Goal: Information Seeking & Learning: Learn about a topic

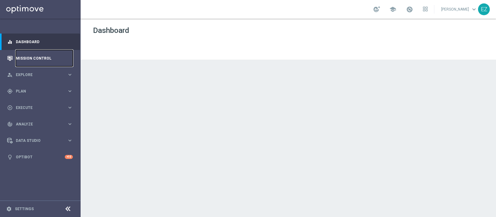
click at [33, 59] on link "Mission Control" at bounding box center [44, 58] width 57 height 16
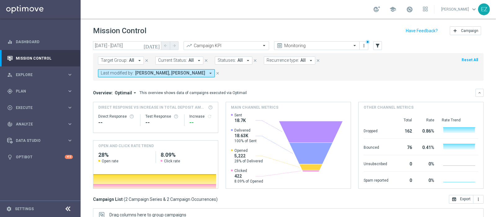
click at [155, 47] on icon "[DATE]" at bounding box center [152, 46] width 17 height 6
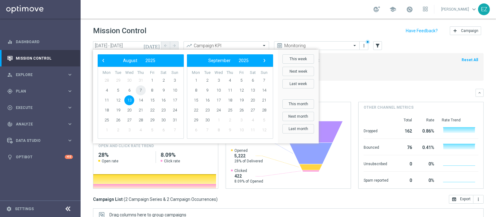
click at [144, 91] on span "7" at bounding box center [141, 90] width 10 height 10
click at [140, 91] on span "7" at bounding box center [141, 90] width 10 height 10
type input "07 Aug 2025 - 07 Aug 2025"
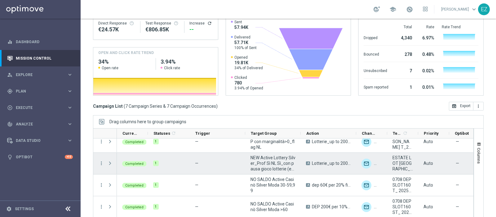
scroll to position [47, 0]
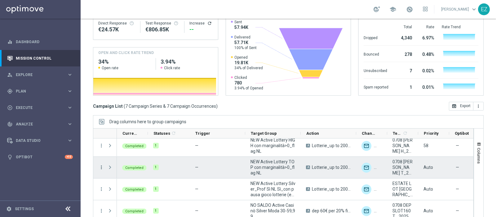
click at [102, 164] on icon "more_vert" at bounding box center [102, 167] width 6 height 6
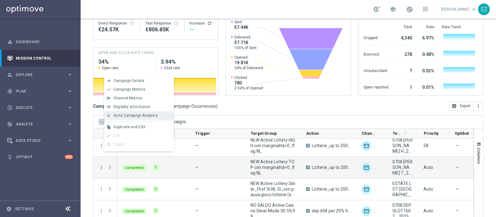
click at [129, 113] on span "Go to Campaign Analysis" at bounding box center [135, 115] width 44 height 4
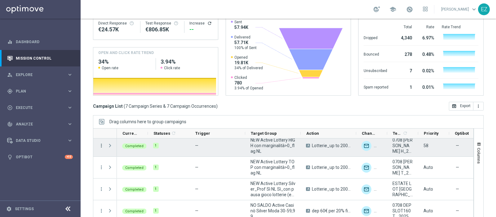
click at [101, 143] on icon "more_vert" at bounding box center [102, 146] width 6 height 6
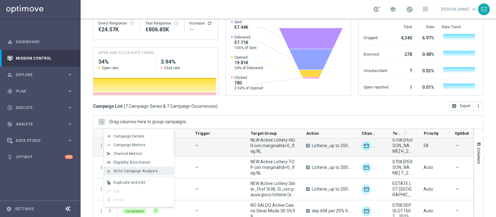
click at [131, 170] on span "Go to Campaign Analysis" at bounding box center [135, 171] width 44 height 4
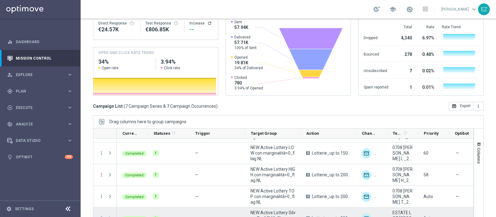
scroll to position [0, 0]
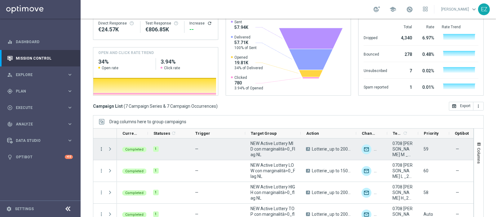
click at [102, 146] on icon "more_vert" at bounding box center [102, 149] width 6 height 6
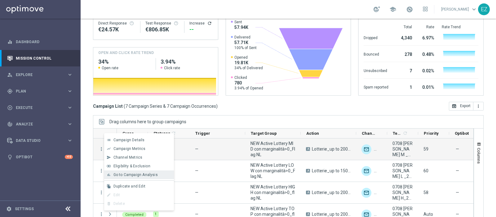
click at [139, 171] on div "bar_chart Go to Campaign Analysis" at bounding box center [139, 174] width 70 height 9
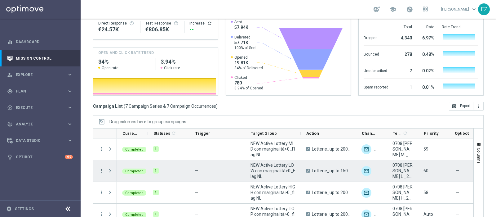
click at [100, 168] on icon "more_vert" at bounding box center [102, 171] width 6 height 6
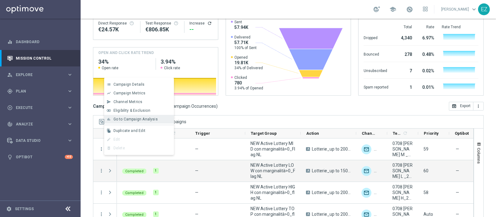
click at [133, 120] on span "Go to Campaign Analysis" at bounding box center [135, 119] width 44 height 4
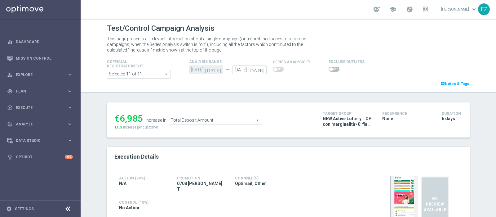
click at [329, 68] on span at bounding box center [334, 69] width 11 height 5
click at [329, 68] on input "checkbox" at bounding box center [334, 69] width 11 height 5
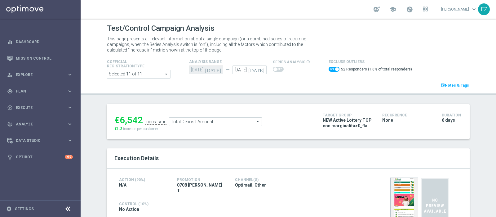
click at [235, 120] on span "Total Deposit Amount" at bounding box center [215, 121] width 92 height 8
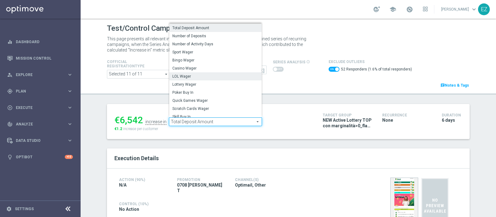
click at [201, 76] on span "LOL Wager" at bounding box center [215, 76] width 86 height 5
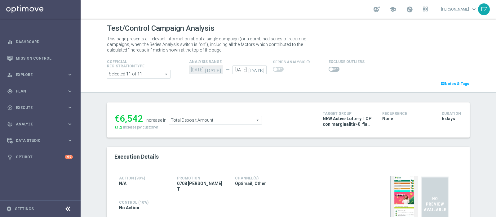
checkbox input "false"
type input "LOL Wager"
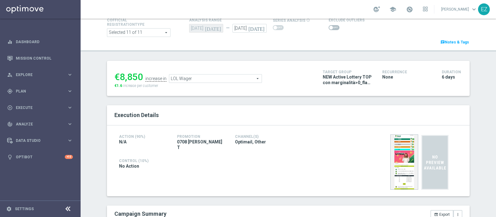
scroll to position [3, 0]
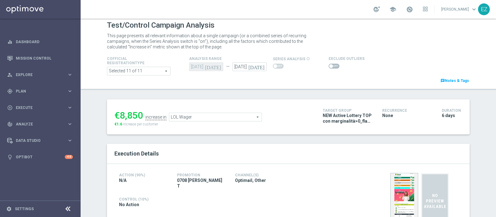
click at [330, 67] on span at bounding box center [334, 66] width 11 height 5
click at [330, 67] on input "checkbox" at bounding box center [334, 66] width 11 height 5
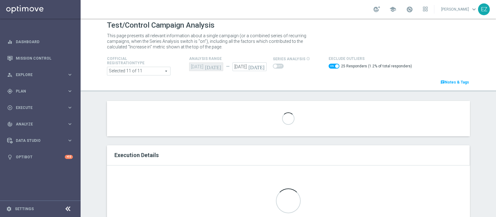
scroll to position [72, 0]
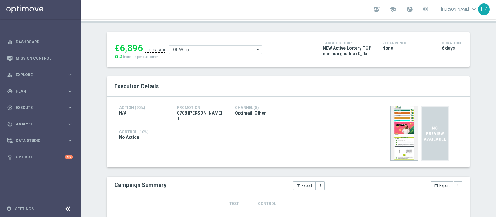
click at [247, 47] on span "LOL Wager" at bounding box center [215, 50] width 92 height 8
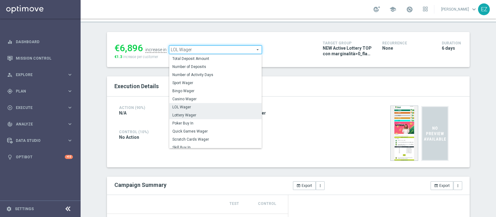
click at [192, 114] on span "Lottery Wager" at bounding box center [215, 115] width 86 height 5
checkbox input "false"
type input "Lottery Wager"
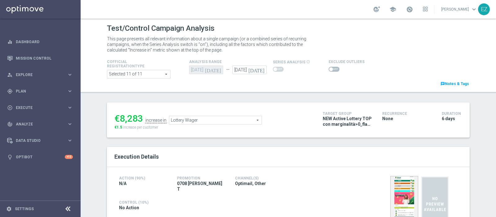
click at [330, 68] on span at bounding box center [334, 69] width 11 height 5
click at [330, 68] on input "checkbox" at bounding box center [334, 69] width 11 height 5
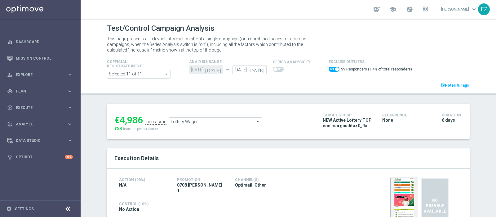
click at [212, 119] on span "Lottery Wager" at bounding box center [215, 121] width 92 height 8
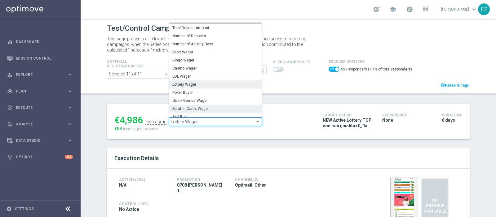
click at [207, 108] on span "Scratch Cards Wager" at bounding box center [215, 108] width 86 height 5
checkbox input "false"
type input "Scratch Cards Wager"
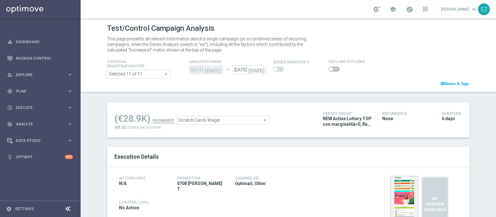
click at [329, 68] on span at bounding box center [331, 69] width 4 height 4
click at [329, 68] on input "checkbox" at bounding box center [334, 69] width 11 height 5
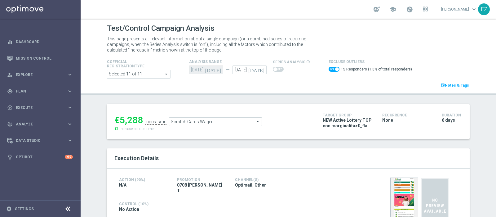
click at [211, 119] on span "Scratch Cards Wager" at bounding box center [215, 121] width 92 height 8
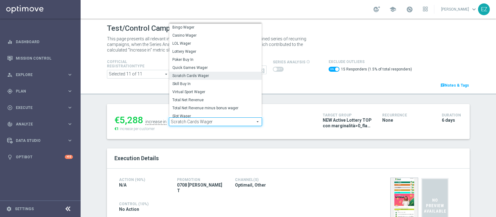
scroll to position [73, 0]
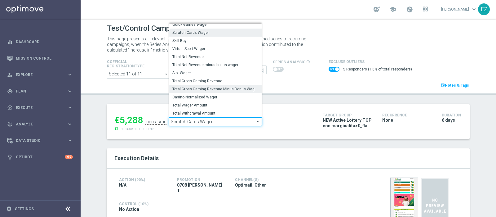
click at [240, 89] on span "Total Gross Gaming Revenue Minus Bonus Wagared" at bounding box center [215, 88] width 86 height 5
checkbox input "false"
type input "Total Gross Gaming Revenue Minus Bonus Wagared"
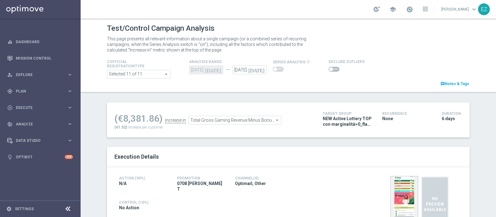
click at [329, 71] on span at bounding box center [334, 69] width 11 height 5
click at [329, 71] on input "checkbox" at bounding box center [334, 69] width 11 height 5
checkbox input "true"
click at [329, 68] on span at bounding box center [331, 69] width 4 height 4
click at [329, 68] on input "checkbox" at bounding box center [334, 69] width 11 height 5
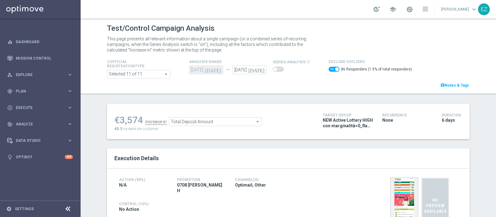
click at [247, 124] on span "Total Deposit Amount" at bounding box center [215, 121] width 92 height 8
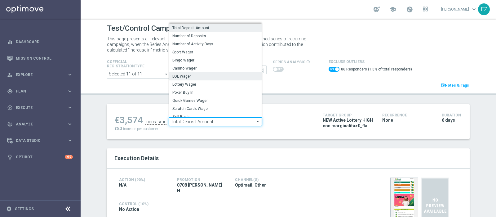
click at [203, 75] on span "LOL Wager" at bounding box center [215, 76] width 86 height 5
checkbox input "false"
type input "LOL Wager"
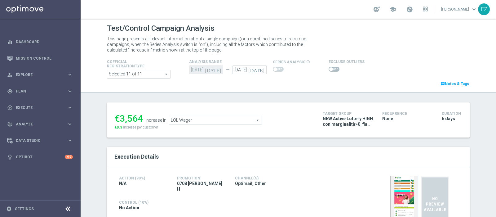
click at [332, 69] on span at bounding box center [334, 69] width 11 height 5
click at [332, 69] on input "checkbox" at bounding box center [334, 69] width 11 height 5
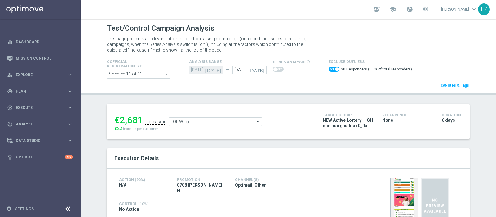
click at [239, 121] on span "LOL Wager" at bounding box center [215, 121] width 92 height 8
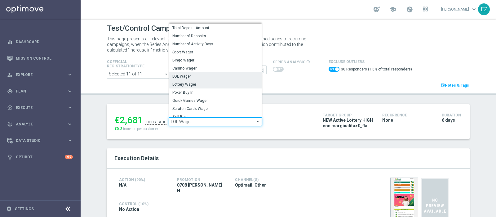
click at [202, 82] on span "Lottery Wager" at bounding box center [215, 84] width 86 height 5
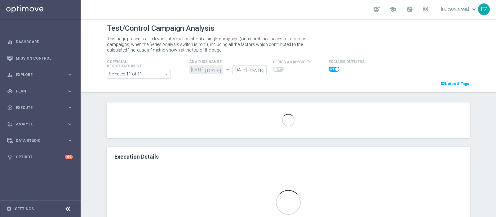
checkbox input "false"
type input "Lottery Wager"
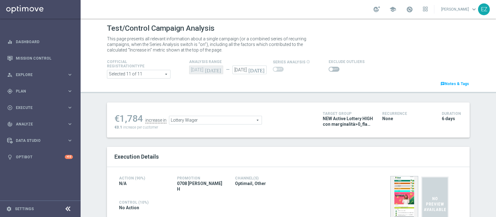
click at [330, 68] on span at bounding box center [334, 69] width 11 height 5
click at [330, 68] on input "checkbox" at bounding box center [334, 69] width 11 height 5
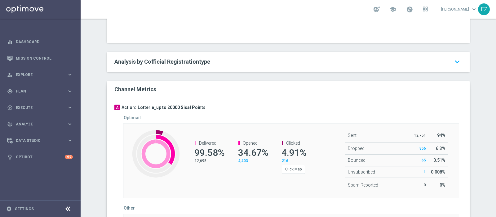
scroll to position [316, 0]
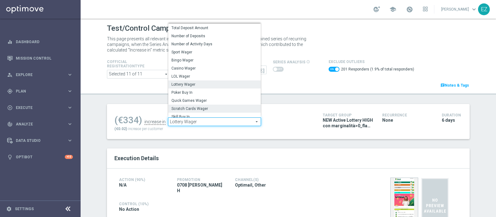
click at [210, 108] on span "Scratch Cards Wager" at bounding box center [214, 108] width 86 height 5
checkbox input "false"
type input "Scratch Cards Wager"
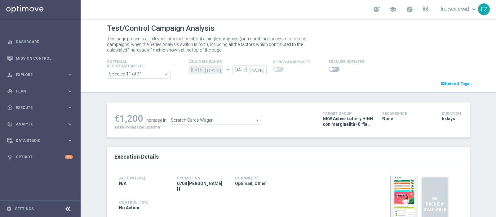
click at [330, 70] on span at bounding box center [334, 69] width 11 height 5
click at [330, 70] on input "checkbox" at bounding box center [334, 69] width 11 height 5
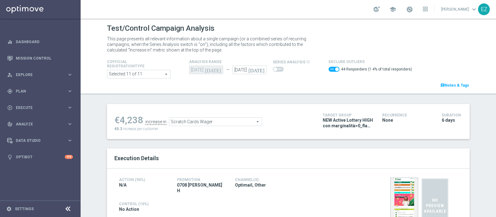
click at [177, 120] on span "Scratch Cards Wager" at bounding box center [215, 121] width 92 height 8
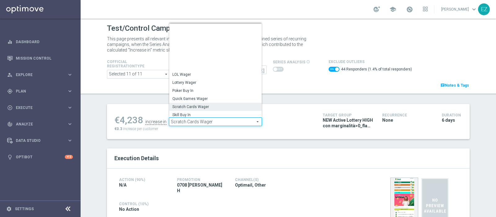
scroll to position [50, 0]
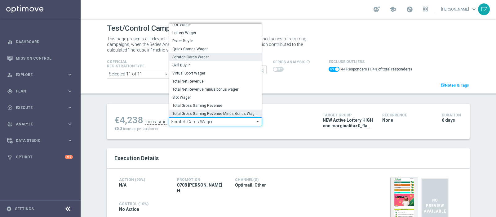
click at [191, 113] on span "Total Gross Gaming Revenue Minus Bonus Wagared" at bounding box center [215, 113] width 86 height 5
checkbox input "false"
type input "Total Gross Gaming Revenue Minus Bonus Wagared"
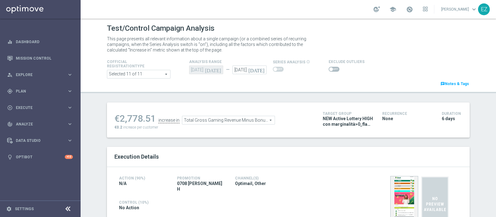
click at [329, 69] on span at bounding box center [331, 69] width 4 height 4
click at [329, 69] on input "checkbox" at bounding box center [334, 69] width 11 height 5
checkbox input "true"
click at [329, 68] on span at bounding box center [334, 69] width 11 height 5
click at [329, 68] on input "checkbox" at bounding box center [334, 69] width 11 height 5
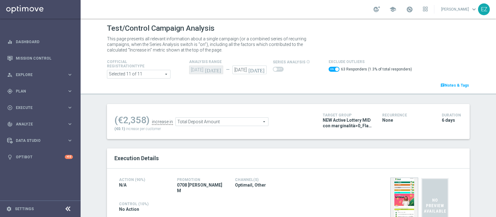
click at [227, 120] on span "Total Deposit Amount" at bounding box center [222, 121] width 92 height 8
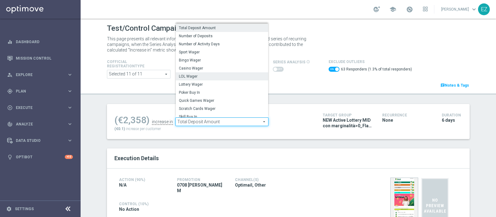
click at [214, 78] on span "LOL Wager" at bounding box center [222, 76] width 86 height 5
checkbox input "false"
type input "LOL Wager"
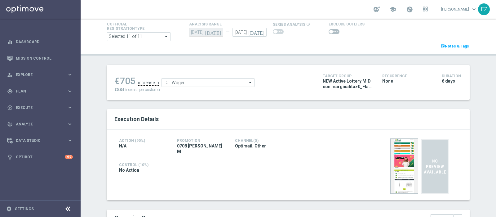
scroll to position [49, 0]
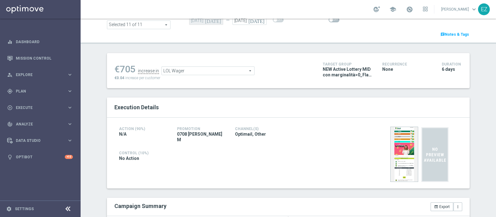
click at [329, 21] on span at bounding box center [334, 19] width 11 height 5
click at [329, 21] on input "checkbox" at bounding box center [334, 19] width 11 height 5
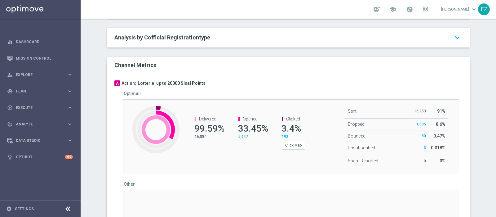
scroll to position [351, 0]
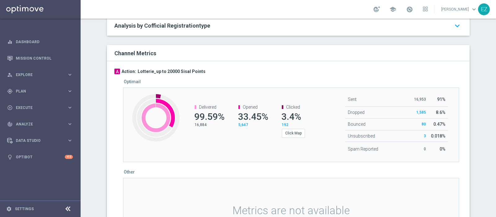
checkbox input "false"
type input "Lottery Wager"
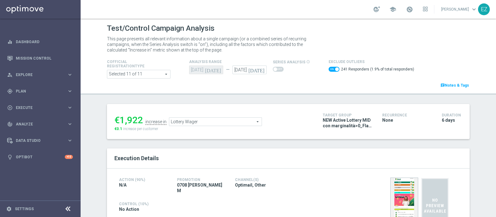
click at [329, 69] on span at bounding box center [334, 69] width 11 height 5
click at [329, 69] on input "checkbox" at bounding box center [334, 69] width 11 height 5
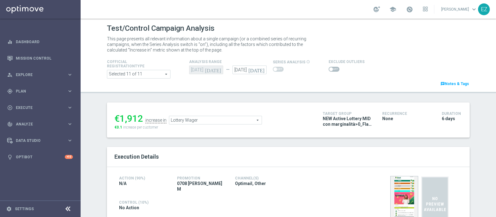
drag, startPoint x: 327, startPoint y: 69, endPoint x: 496, endPoint y: 62, distance: 168.8
click at [329, 69] on span at bounding box center [331, 69] width 4 height 4
click at [329, 69] on input "checkbox" at bounding box center [334, 69] width 11 height 5
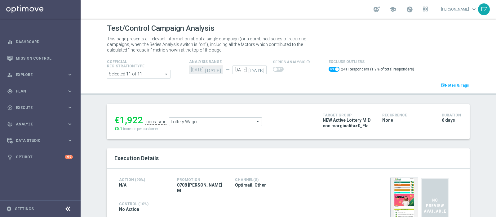
click at [213, 118] on span "Lottery Wager" at bounding box center [215, 121] width 92 height 8
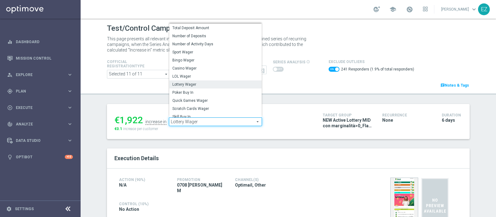
click at [199, 107] on span "Scratch Cards Wager" at bounding box center [215, 108] width 86 height 5
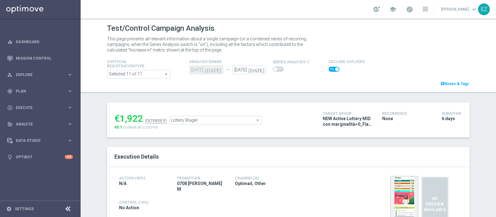
checkbox input "false"
type input "Scratch Cards Wager"
click at [329, 70] on span at bounding box center [331, 69] width 4 height 4
click at [329, 70] on input "checkbox" at bounding box center [334, 69] width 11 height 5
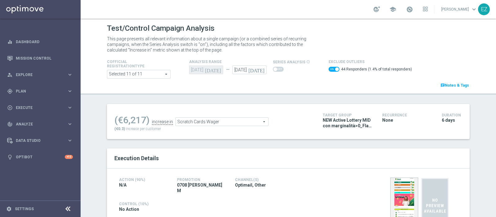
click at [237, 116] on ul "(€6,217) increase in Scratch Cards Wager Scratch Cards Wager arrow_drop_down se…" at bounding box center [214, 118] width 202 height 15
click at [228, 124] on span "Scratch Cards Wager" at bounding box center [222, 121] width 92 height 8
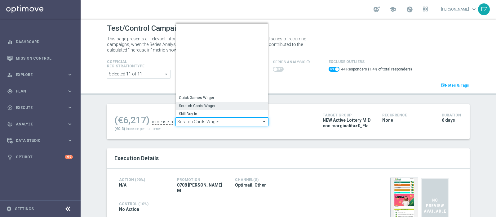
scroll to position [74, 0]
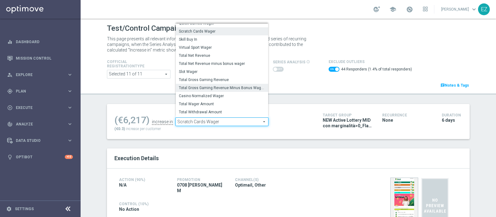
click at [212, 86] on span "Total Gross Gaming Revenue Minus Bonus Wagared" at bounding box center [222, 87] width 86 height 5
checkbox input "false"
type input "Total Gross Gaming Revenue Minus Bonus Wagared"
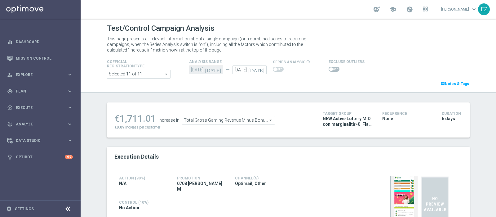
click at [329, 68] on span at bounding box center [331, 69] width 4 height 4
click at [329, 68] on input "checkbox" at bounding box center [334, 69] width 11 height 5
checkbox input "true"
click at [329, 70] on span at bounding box center [331, 69] width 4 height 4
click at [329, 70] on input "checkbox" at bounding box center [334, 69] width 11 height 5
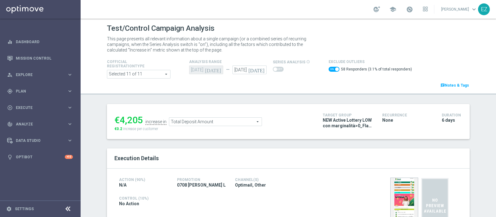
click at [222, 123] on span "Total Deposit Amount" at bounding box center [215, 121] width 92 height 8
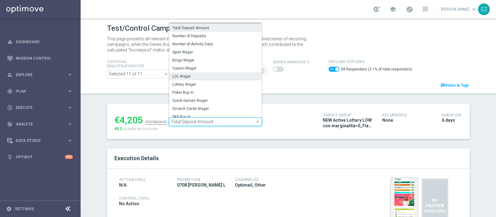
click at [206, 79] on label "LOL Wager" at bounding box center [215, 76] width 92 height 8
checkbox input "false"
type input "LOL Wager"
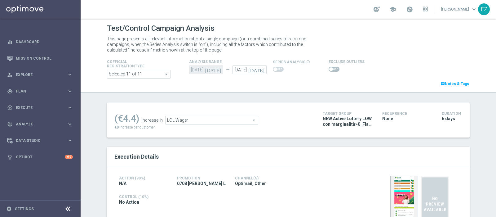
click at [329, 68] on span at bounding box center [334, 69] width 11 height 5
click at [329, 68] on input "checkbox" at bounding box center [334, 69] width 11 height 5
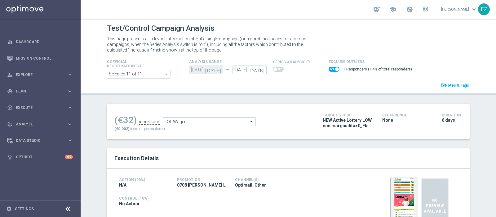
click at [244, 120] on span "LOL Wager" at bounding box center [209, 121] width 92 height 8
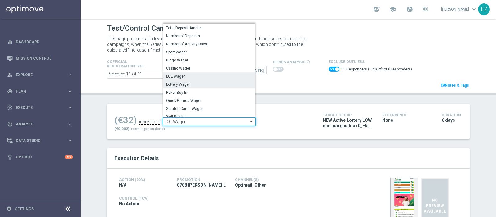
click at [185, 86] on span "Lottery Wager" at bounding box center [209, 84] width 86 height 5
checkbox input "false"
type input "Lottery Wager"
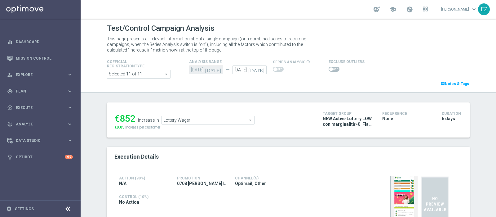
click at [329, 70] on span at bounding box center [334, 69] width 11 height 5
click at [329, 70] on input "checkbox" at bounding box center [334, 69] width 11 height 5
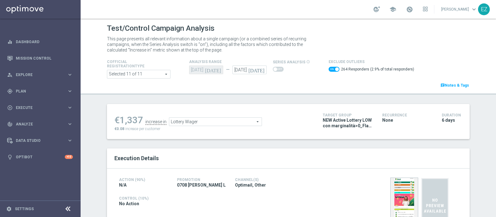
click at [245, 122] on span "Lottery Wager" at bounding box center [215, 121] width 92 height 8
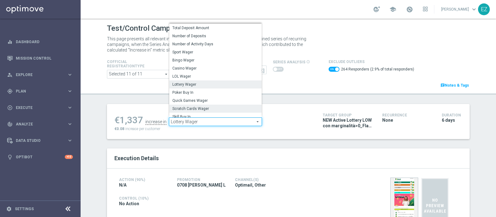
click at [192, 107] on span "Scratch Cards Wager" at bounding box center [215, 108] width 86 height 5
checkbox input "false"
type input "Scratch Cards Wager"
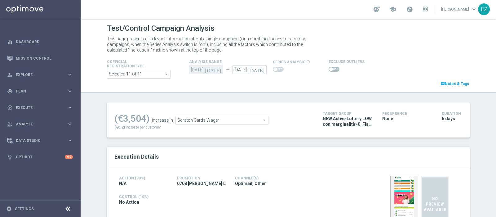
click at [329, 70] on span at bounding box center [331, 69] width 4 height 4
click at [329, 70] on input "checkbox" at bounding box center [334, 69] width 11 height 5
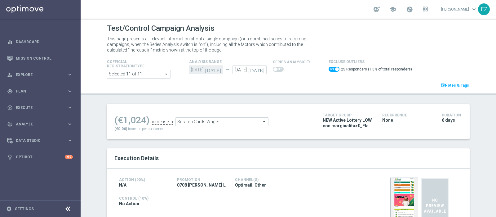
click at [244, 121] on span "Scratch Cards Wager" at bounding box center [222, 121] width 92 height 8
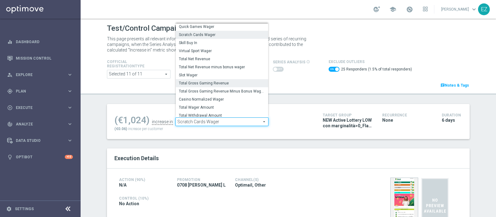
scroll to position [88, 0]
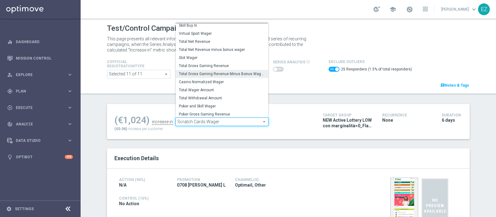
click at [234, 73] on span "Total Gross Gaming Revenue Minus Bonus Wagared" at bounding box center [222, 73] width 86 height 5
checkbox input "false"
type input "Total Gross Gaming Revenue Minus Bonus Wagared"
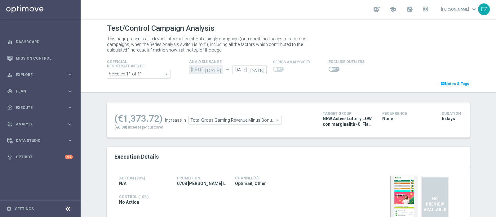
click at [330, 68] on span at bounding box center [334, 69] width 11 height 5
click at [330, 68] on input "checkbox" at bounding box center [334, 69] width 11 height 5
checkbox input "true"
